Goal: Information Seeking & Learning: Learn about a topic

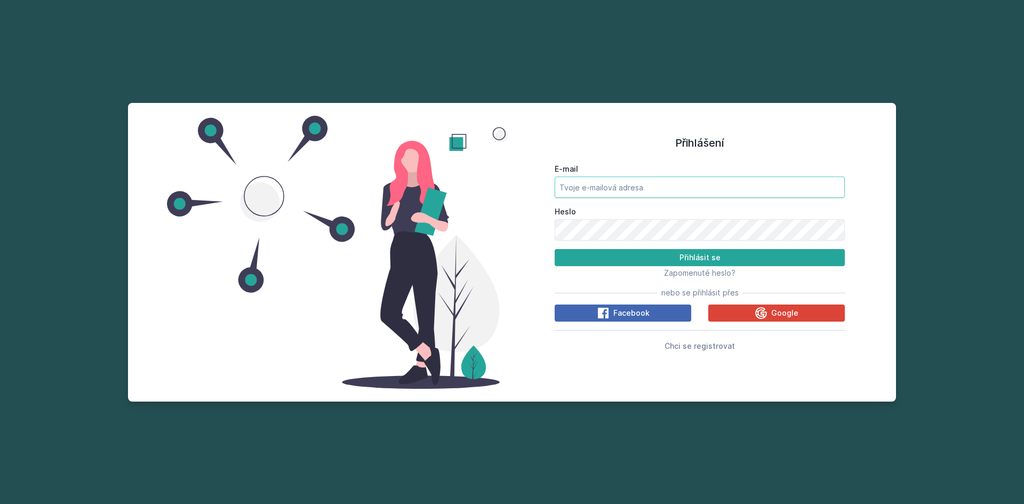
click at [600, 190] on input "E-mail" at bounding box center [700, 187] width 290 height 21
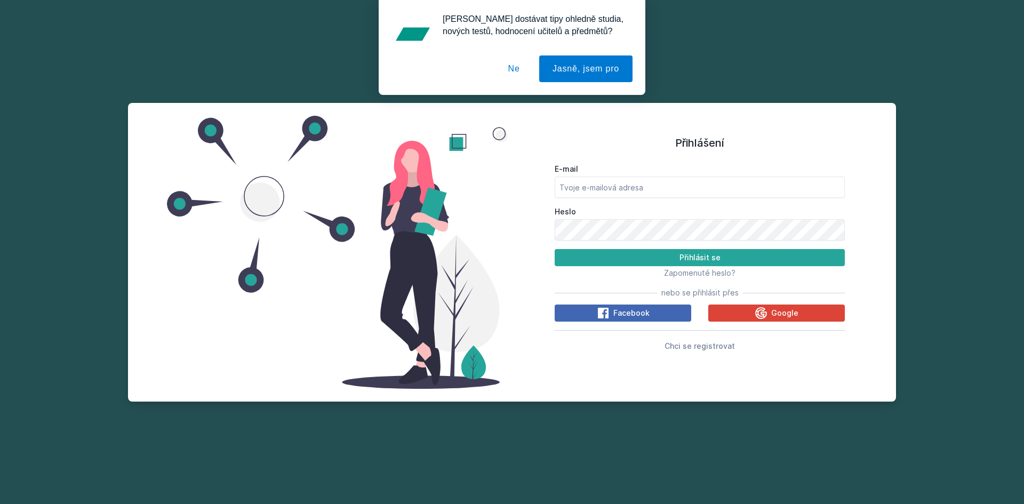
click at [509, 67] on button "Ne" at bounding box center [514, 68] width 38 height 27
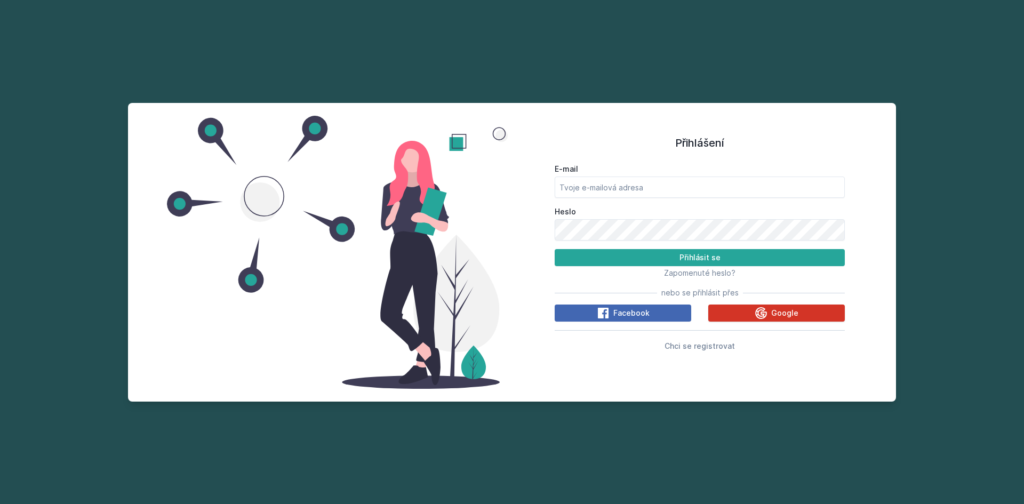
click at [780, 316] on span "Google" at bounding box center [784, 313] width 27 height 11
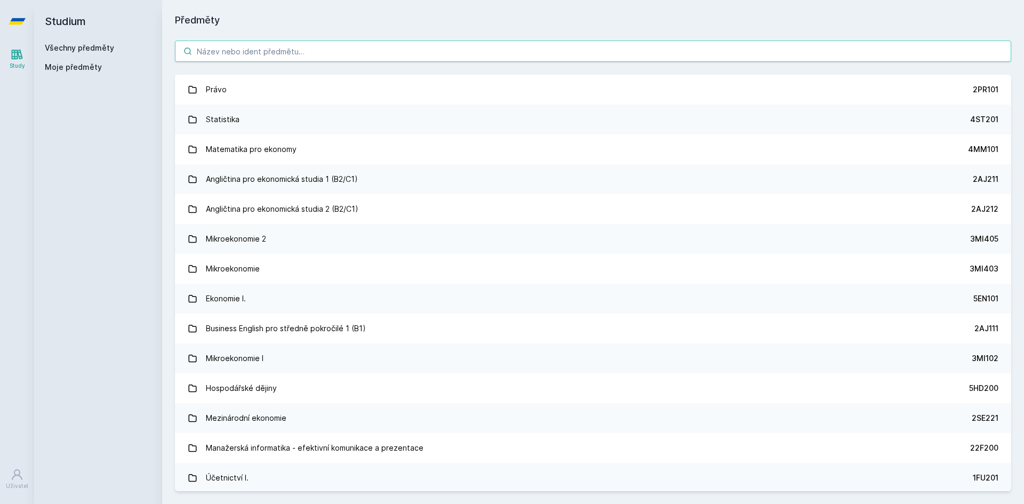
click at [259, 54] on input "search" at bounding box center [593, 51] width 836 height 21
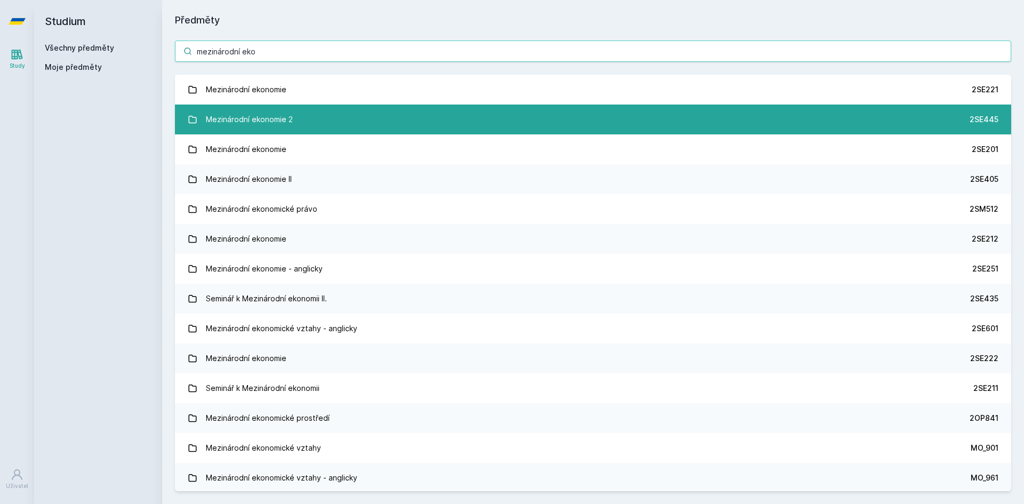
type input "mezinárodní eko"
click at [302, 116] on link "Mezinárodní ekonomie 2 2SE445" at bounding box center [593, 120] width 836 height 30
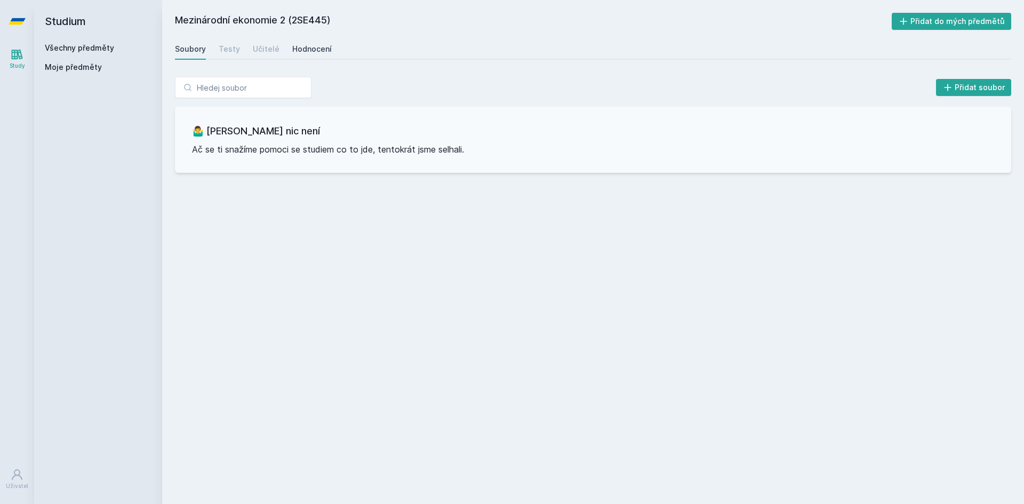
click at [301, 46] on div "Hodnocení" at bounding box center [311, 49] width 39 height 11
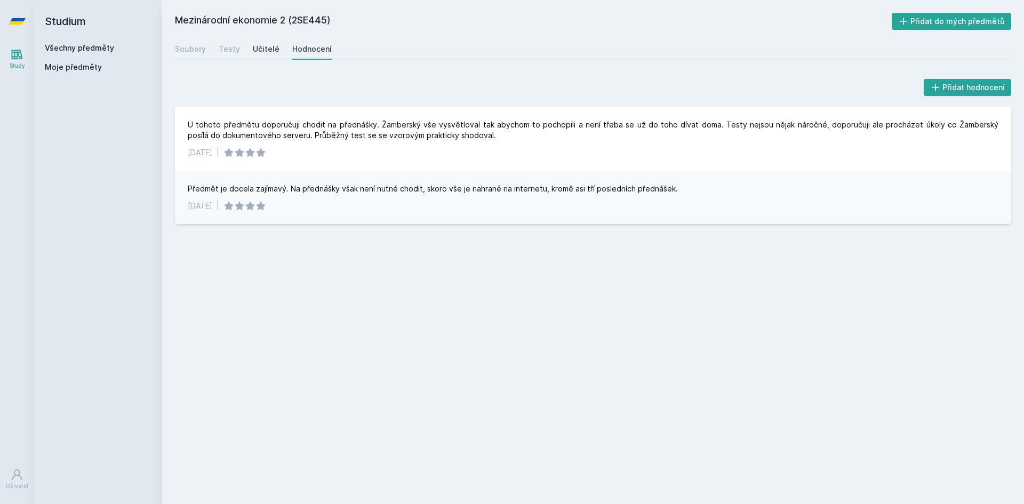
click at [271, 53] on div "Učitelé" at bounding box center [266, 49] width 27 height 11
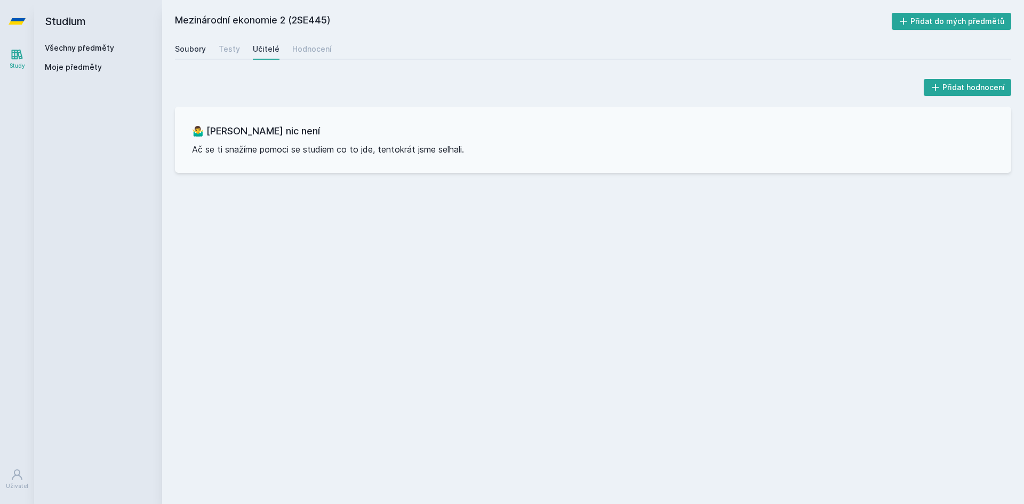
click at [189, 44] on div "Soubory" at bounding box center [190, 49] width 31 height 11
click at [267, 48] on div "Učitelé" at bounding box center [266, 49] width 27 height 11
click at [320, 48] on div "Hodnocení" at bounding box center [311, 49] width 39 height 11
click at [293, 56] on link "Hodnocení" at bounding box center [311, 48] width 39 height 21
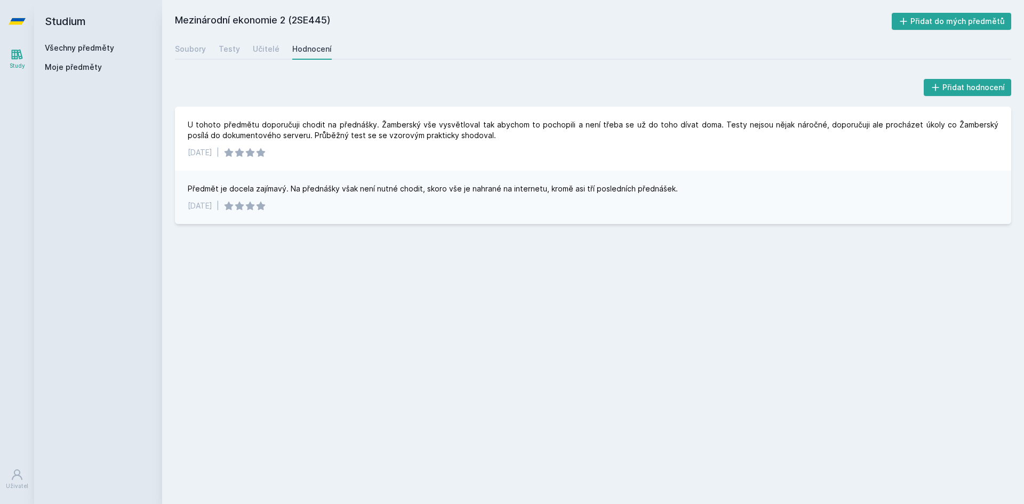
click at [247, 53] on div "Soubory Testy Učitelé Hodnocení" at bounding box center [593, 48] width 836 height 21
click at [256, 52] on div "Učitelé" at bounding box center [266, 49] width 27 height 11
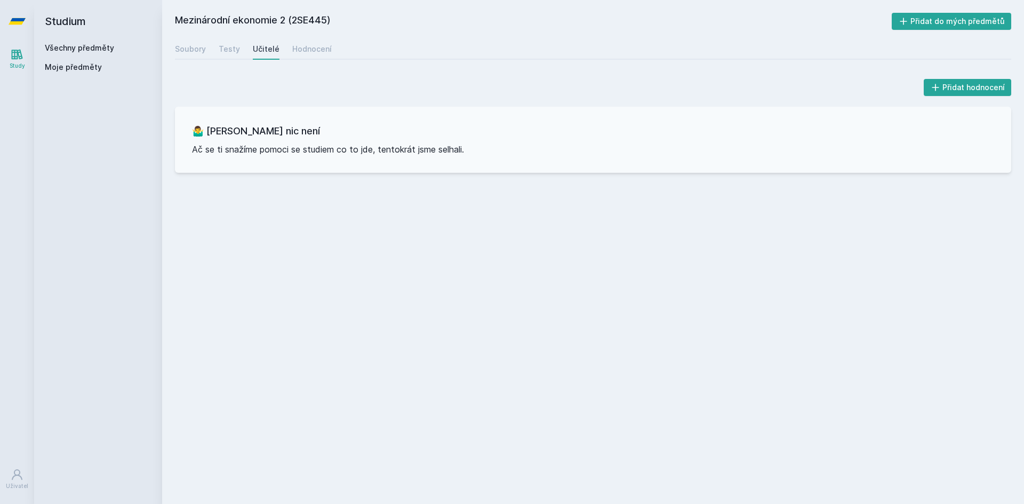
click at [211, 51] on div "Soubory Testy Učitelé Hodnocení" at bounding box center [593, 48] width 836 height 21
